Goal: Information Seeking & Learning: Learn about a topic

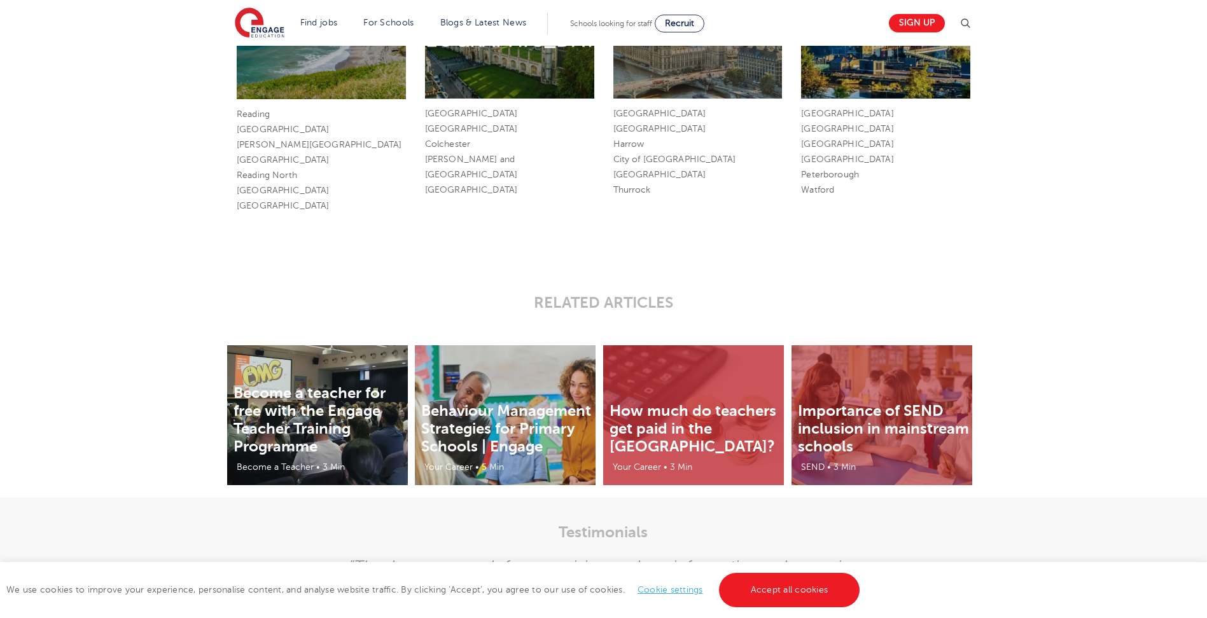
scroll to position [1845, 0]
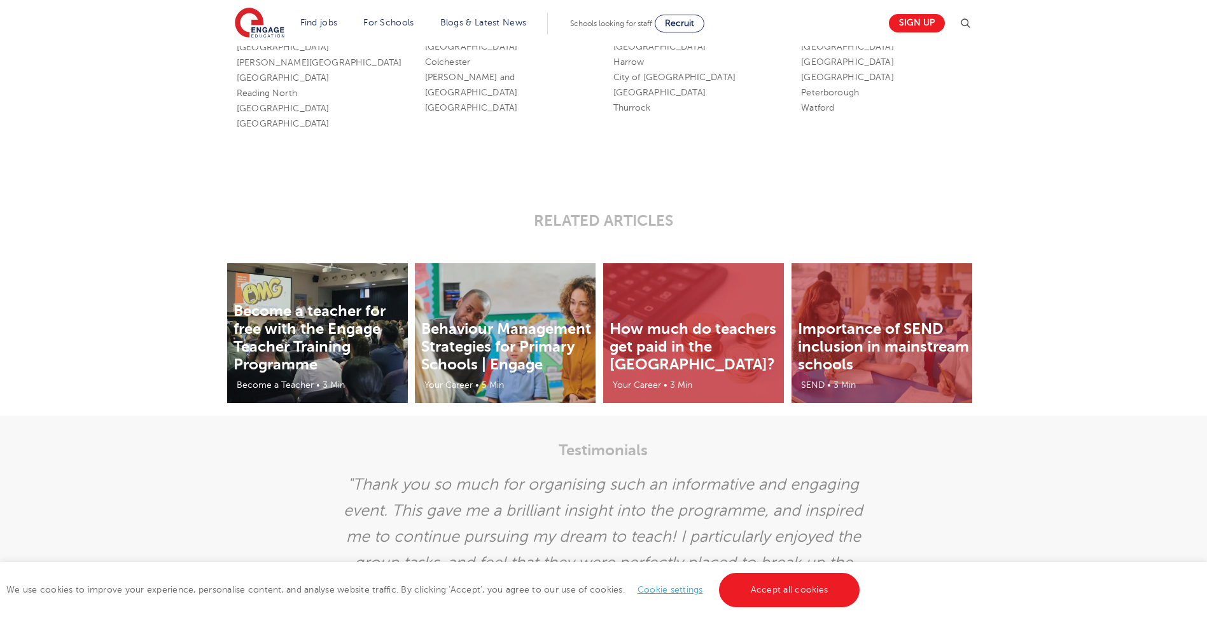
click at [27, 301] on div "Become a teacher for free with the Engage Teacher Training Programme Become a T…" at bounding box center [603, 327] width 1207 height 178
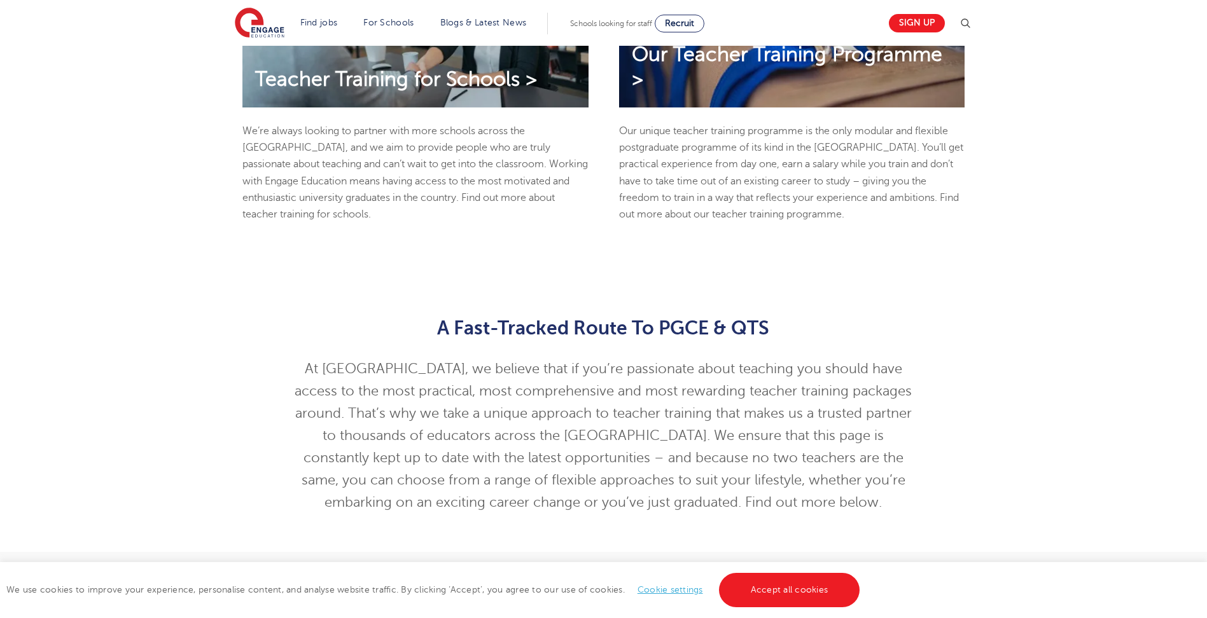
scroll to position [573, 0]
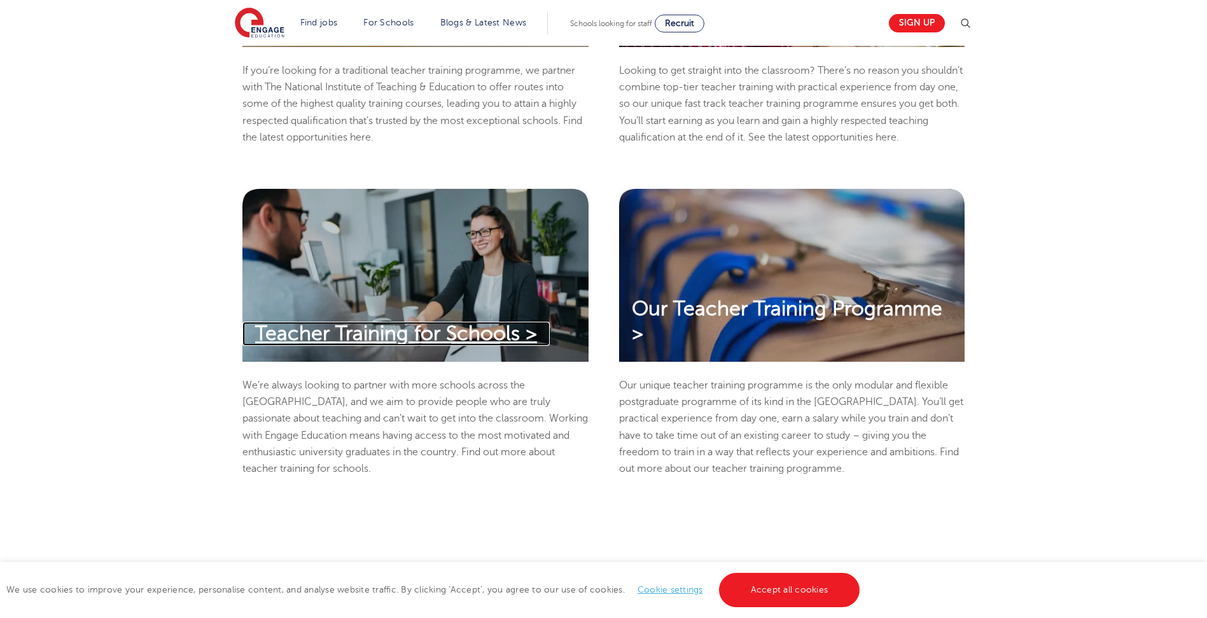
click at [532, 326] on span "Teacher Training for Schools >" at bounding box center [396, 334] width 282 height 22
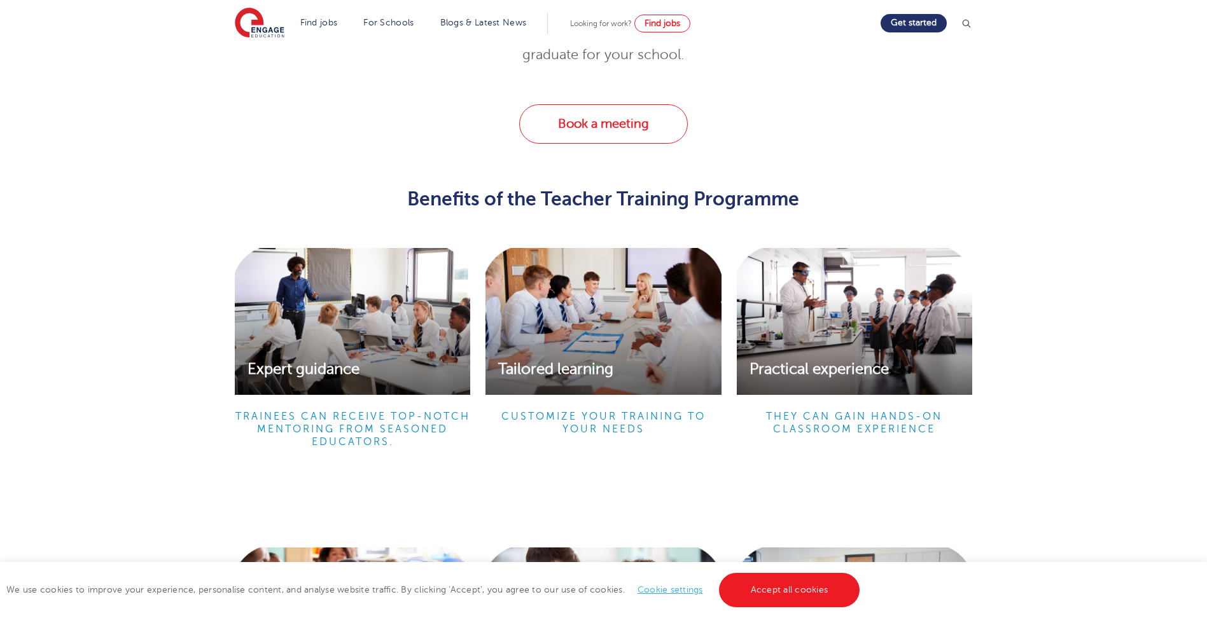
scroll to position [1781, 0]
